Goal: Task Accomplishment & Management: Manage account settings

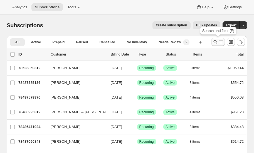
click at [216, 41] on icon "Search and filter results" at bounding box center [216, 42] width 4 height 4
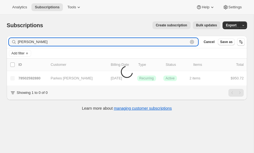
type input "[PERSON_NAME]"
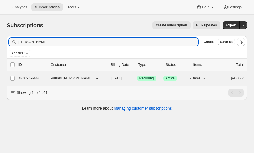
click at [36, 77] on p "78502592880" at bounding box center [32, 79] width 28 height 6
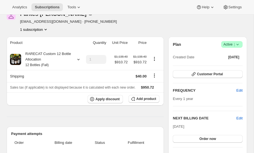
scroll to position [31, 0]
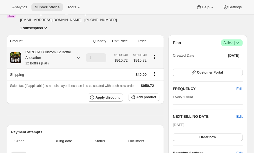
click at [78, 56] on icon at bounding box center [79, 58] width 6 height 6
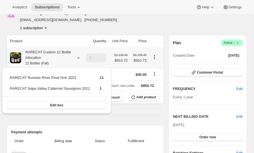
click at [78, 56] on icon at bounding box center [79, 58] width 6 height 6
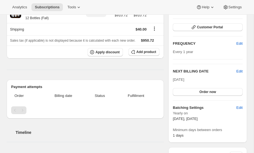
scroll to position [77, 0]
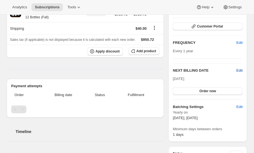
click at [239, 69] on span "Edit" at bounding box center [239, 71] width 6 height 6
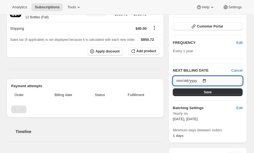
click at [204, 79] on input "[DATE]" at bounding box center [208, 80] width 70 height 9
type input "[DATE]"
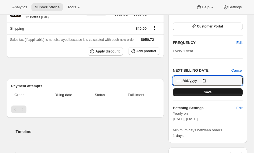
click at [207, 92] on span "Save" at bounding box center [208, 92] width 8 height 4
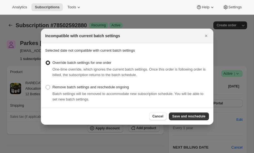
scroll to position [0, 0]
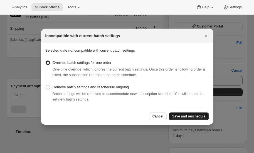
click at [189, 116] on span "Save and reschedule" at bounding box center [188, 116] width 33 height 4
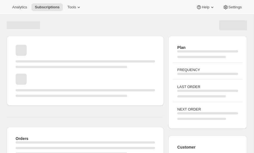
scroll to position [77, 0]
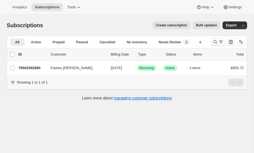
click at [216, 41] on icon "Search and filter results" at bounding box center [215, 42] width 6 height 6
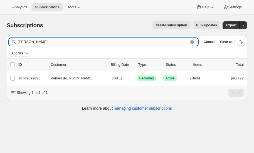
click at [41, 43] on input "[PERSON_NAME]" at bounding box center [103, 42] width 170 height 8
type input "d"
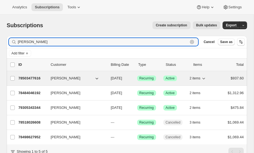
type input "[PERSON_NAME]"
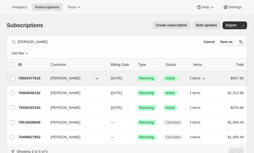
click at [27, 77] on p "78503477616" at bounding box center [32, 79] width 28 height 6
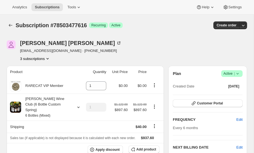
click at [239, 72] on icon at bounding box center [238, 74] width 6 height 6
click at [231, 85] on span "Pause subscription" at bounding box center [231, 84] width 31 height 4
